Goal: Navigation & Orientation: Find specific page/section

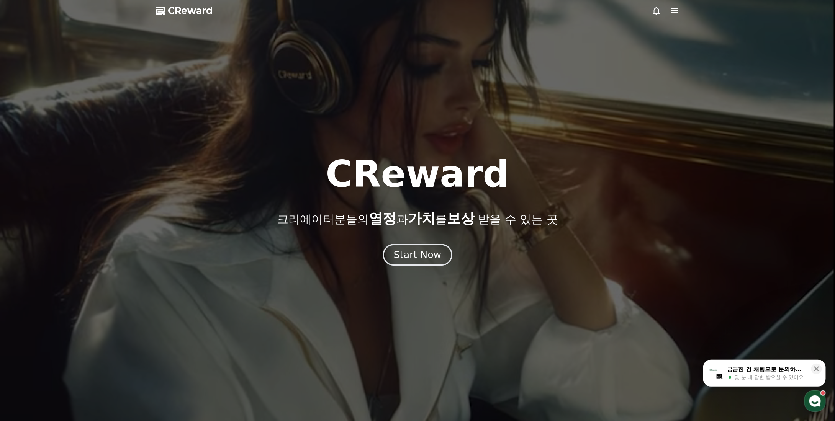
click at [418, 251] on div "Start Now" at bounding box center [418, 255] width 48 height 13
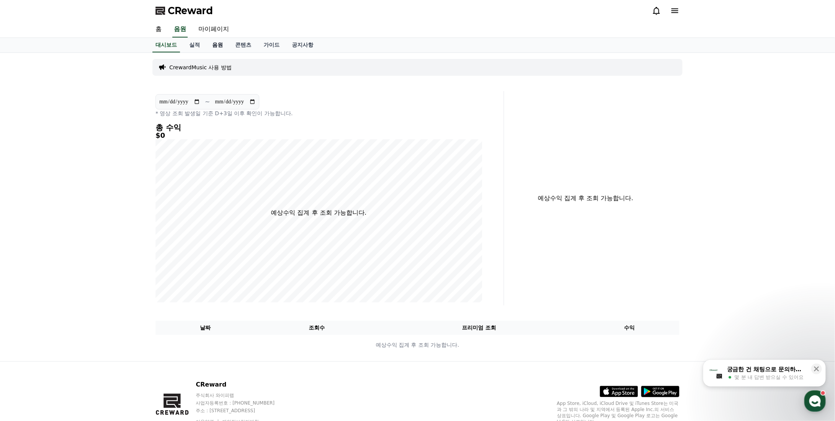
click at [218, 43] on link "음원" at bounding box center [217, 45] width 23 height 15
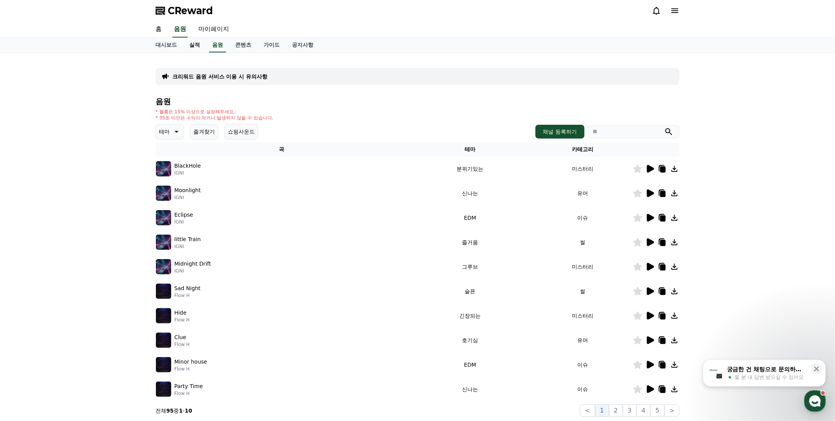
click at [195, 46] on link "실적" at bounding box center [194, 45] width 23 height 15
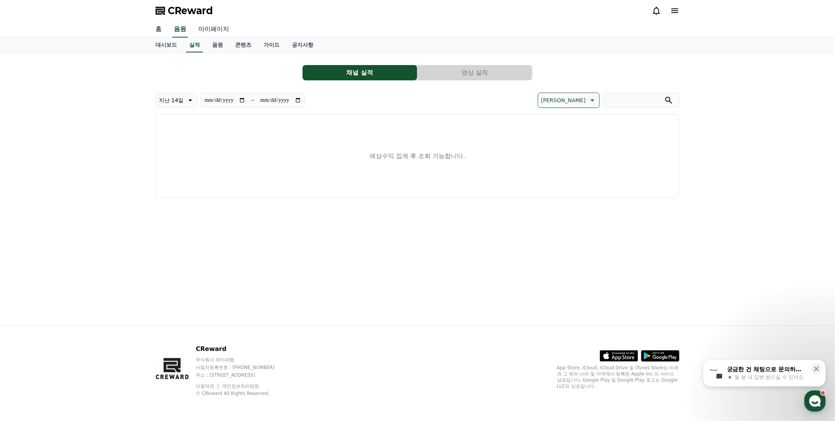
click at [202, 30] on link "마이페이지" at bounding box center [213, 29] width 43 height 16
select select "**********"
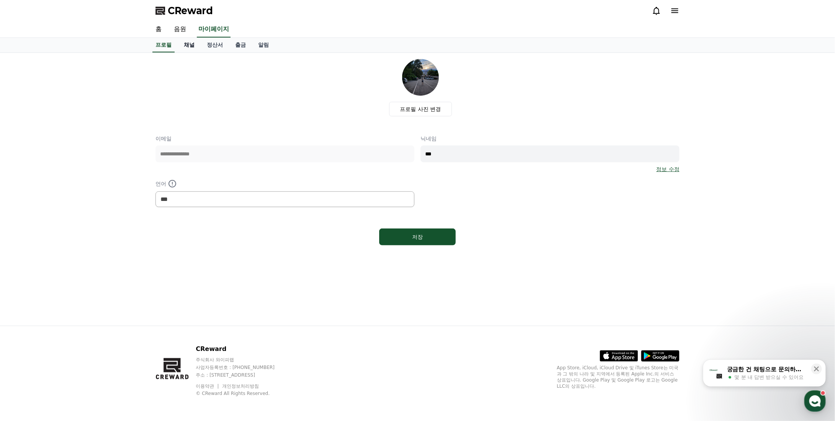
click at [189, 48] on link "채널" at bounding box center [189, 45] width 23 height 15
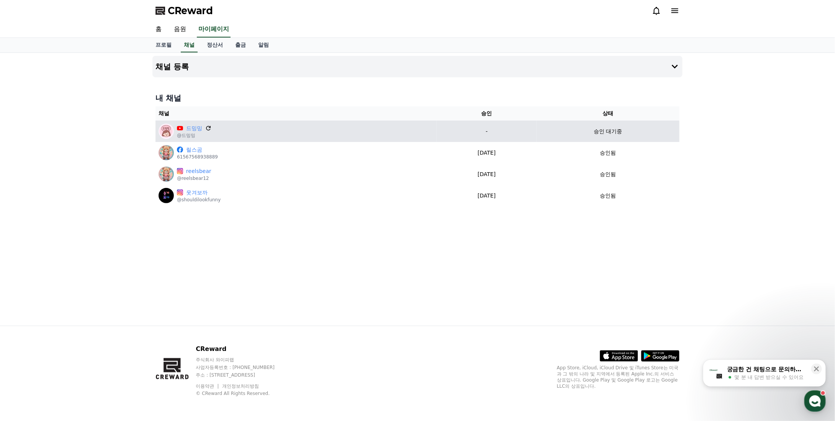
click at [208, 129] on icon at bounding box center [208, 128] width 7 height 7
click at [607, 129] on p "승인 대기중" at bounding box center [608, 132] width 28 height 8
click at [534, 130] on p "-" at bounding box center [487, 132] width 94 height 8
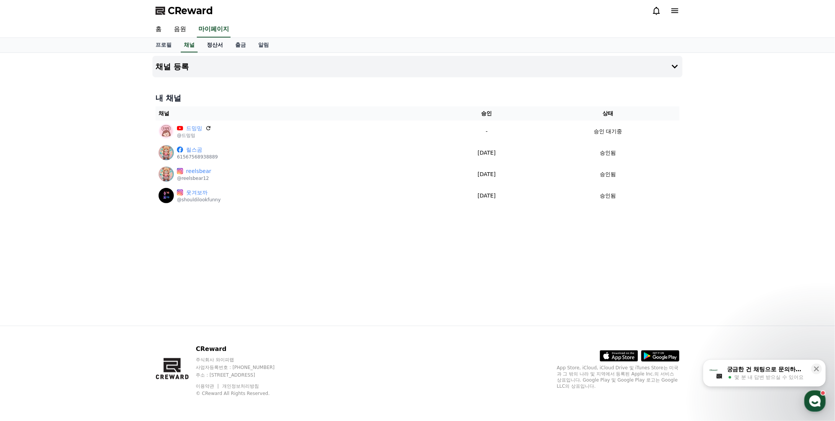
click at [214, 47] on link "정산서" at bounding box center [215, 45] width 28 height 15
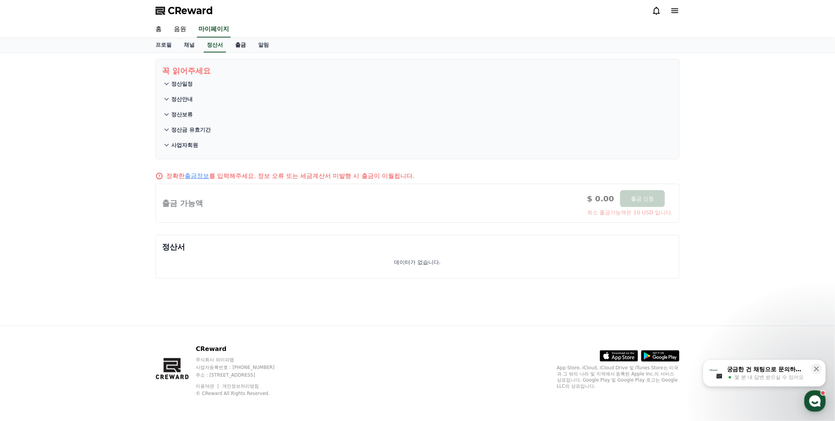
click at [238, 47] on link "출금" at bounding box center [240, 45] width 23 height 15
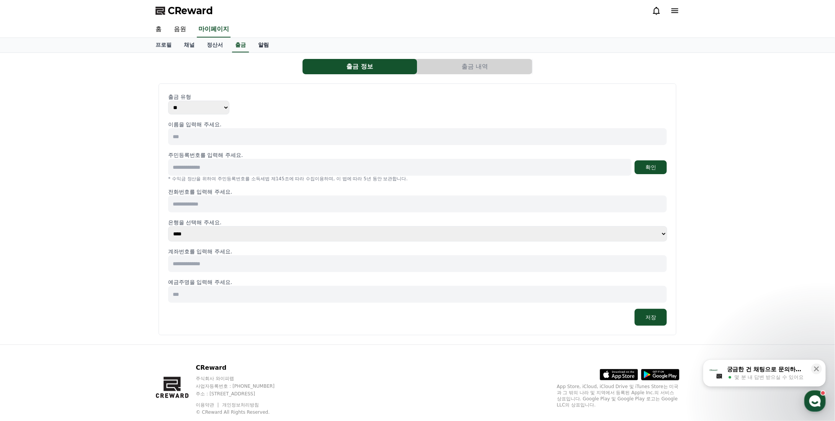
click at [265, 44] on link "알림" at bounding box center [263, 45] width 23 height 15
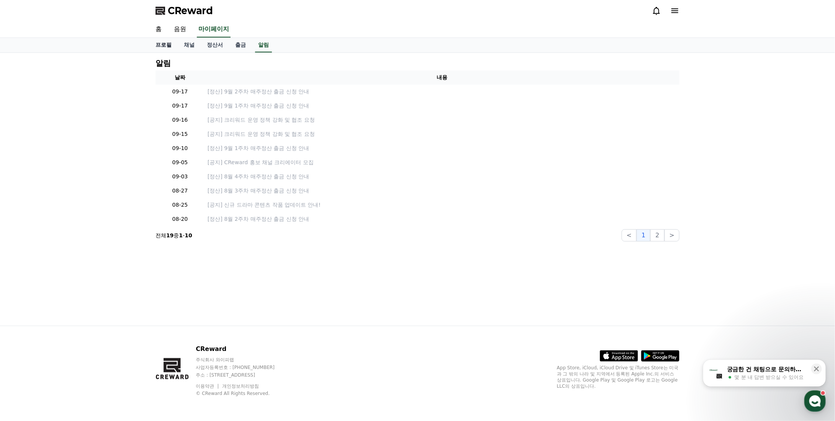
click at [160, 44] on link "프로필" at bounding box center [163, 45] width 28 height 15
select select "**********"
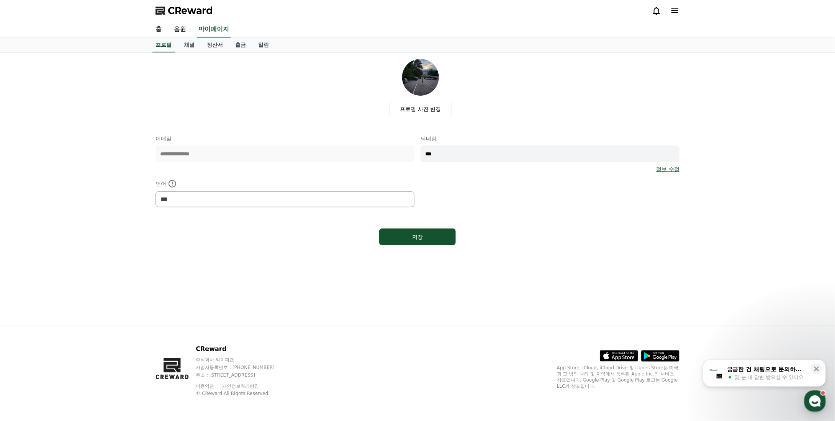
click at [546, 124] on div "**********" at bounding box center [418, 154] width 524 height 190
click at [192, 45] on link "채널" at bounding box center [189, 45] width 23 height 15
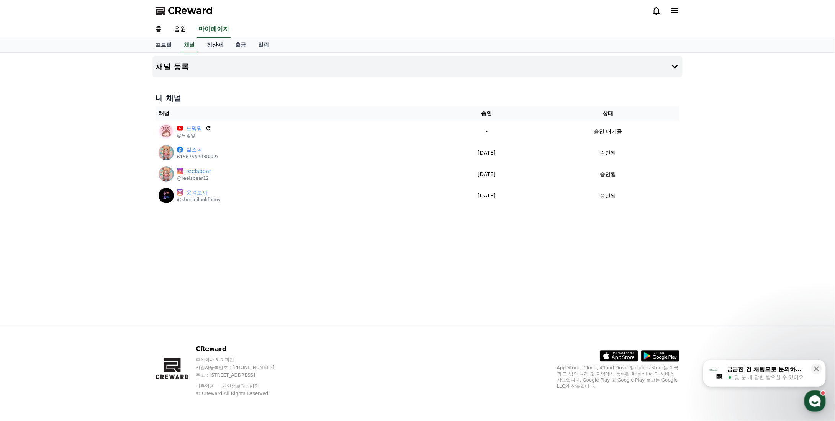
click at [220, 44] on link "정산서" at bounding box center [215, 45] width 28 height 15
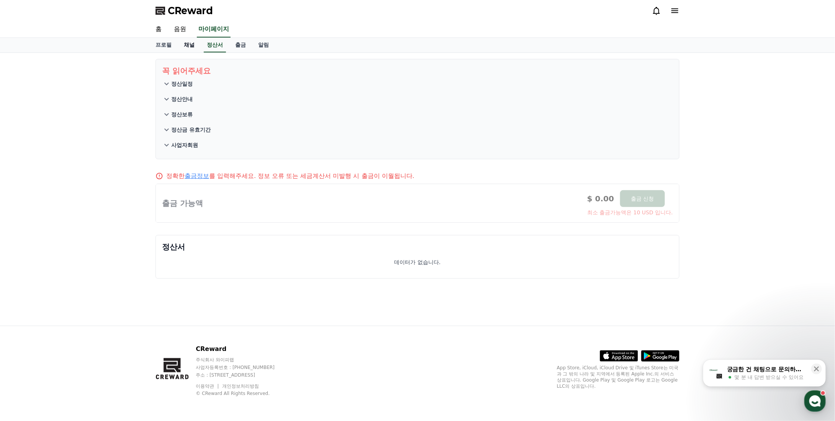
click at [184, 44] on link "채널" at bounding box center [189, 45] width 23 height 15
